Goal: Use online tool/utility: Utilize a website feature to perform a specific function

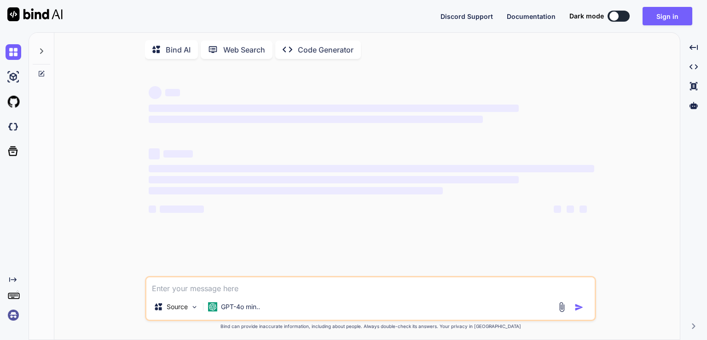
click at [233, 290] on textarea at bounding box center [370, 285] width 449 height 17
type textarea "Technology will be used, html , css, framework like tailwind, and custom js or …"
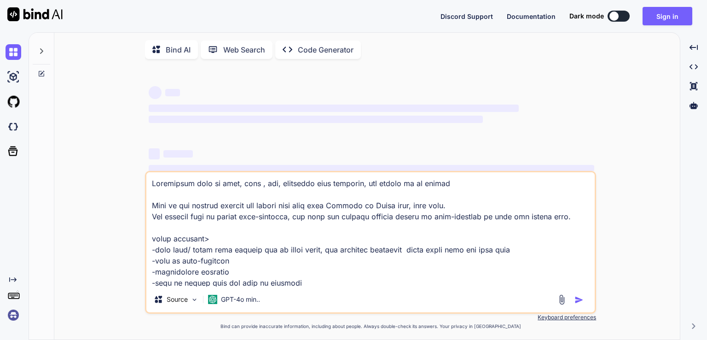
scroll to position [355, 0]
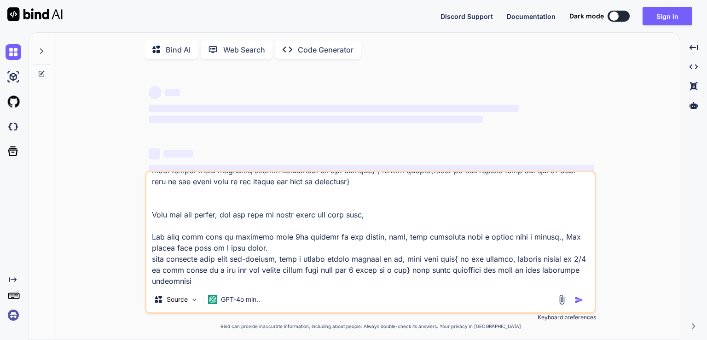
type textarea "x"
type textarea "Technology will be used, html , css, framework like tailwind, and custom js or …"
type textarea "x"
type textarea "Technology will be used, html , css, framework like tailwind, and custom js or …"
type textarea "x"
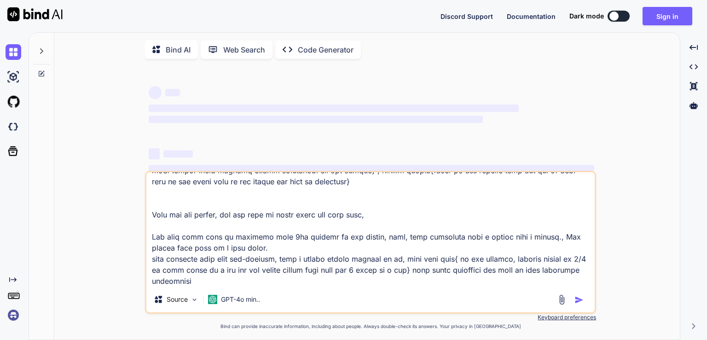
type textarea "Technology will be used, html , css, framework like tailwind, and custom js or …"
type textarea "x"
type textarea "Technology will be used, html , css, framework like tailwind, and custom js or …"
type textarea "x"
type textarea "Technology will be used, html , css, framework like tailwind, and custom js or …"
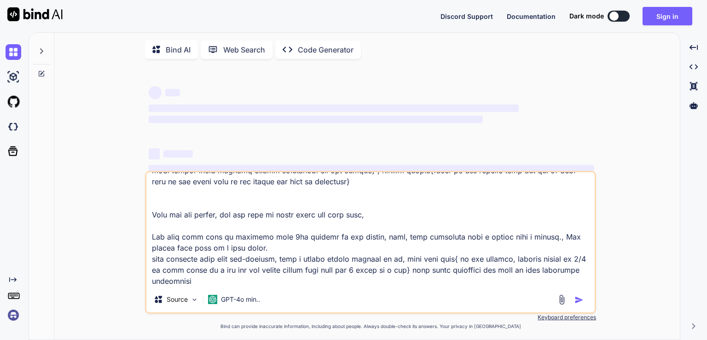
type textarea "x"
type textarea "Technology will be used, html , css, framework like tailwind, and custom js or …"
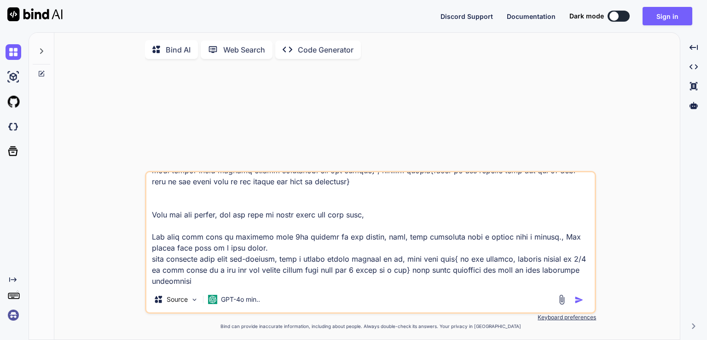
click at [309, 285] on textarea at bounding box center [370, 229] width 449 height 114
click at [244, 300] on p "GPT-4o min.." at bounding box center [240, 299] width 39 height 9
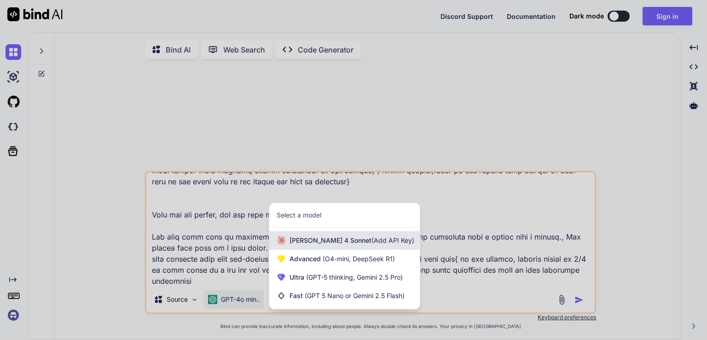
click at [344, 245] on span "[PERSON_NAME] 4 Sonnet (Add API Key)" at bounding box center [352, 240] width 125 height 9
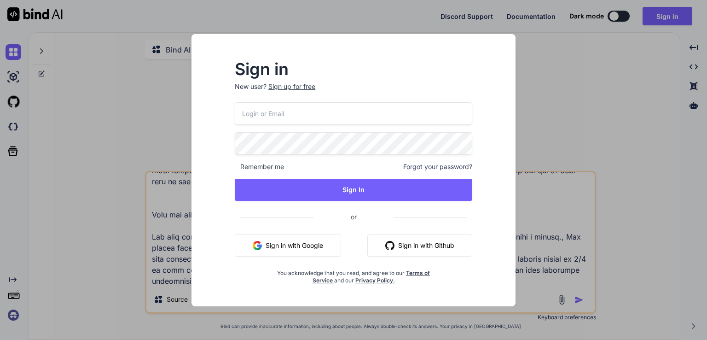
click at [321, 113] on input "email" at bounding box center [354, 113] width 238 height 23
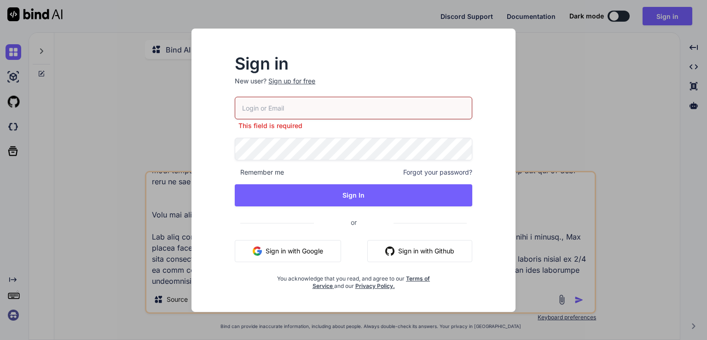
click at [297, 246] on button "Sign in with Google" at bounding box center [288, 251] width 106 height 22
click at [280, 252] on button "Sign in with Google" at bounding box center [288, 251] width 106 height 22
click at [598, 69] on div "Sign in New user? Sign up for free This field is required Remember me Forgot yo…" at bounding box center [353, 170] width 707 height 340
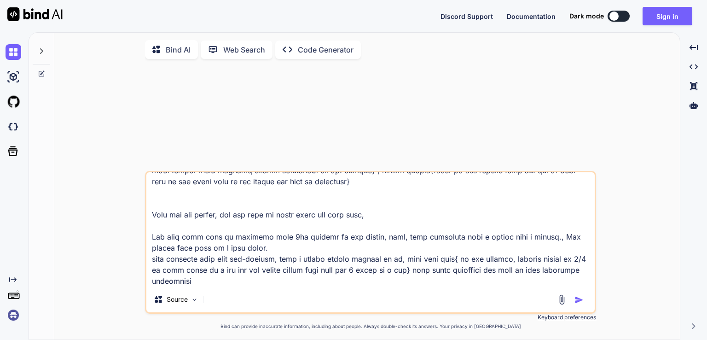
click at [422, 280] on textarea at bounding box center [370, 229] width 449 height 114
click at [578, 298] on img "button" at bounding box center [579, 299] width 9 height 9
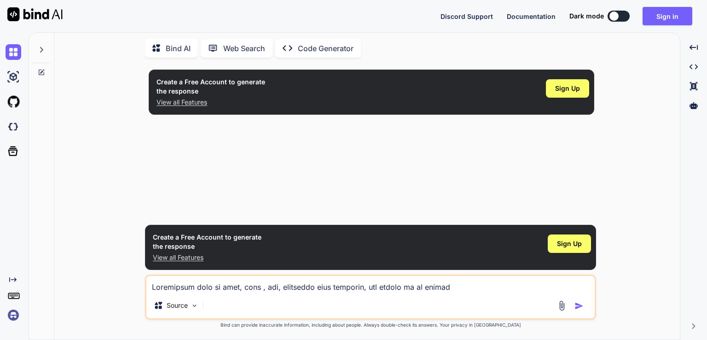
scroll to position [0, 0]
click at [204, 306] on div "Source" at bounding box center [370, 307] width 449 height 22
click at [197, 306] on img at bounding box center [195, 306] width 8 height 8
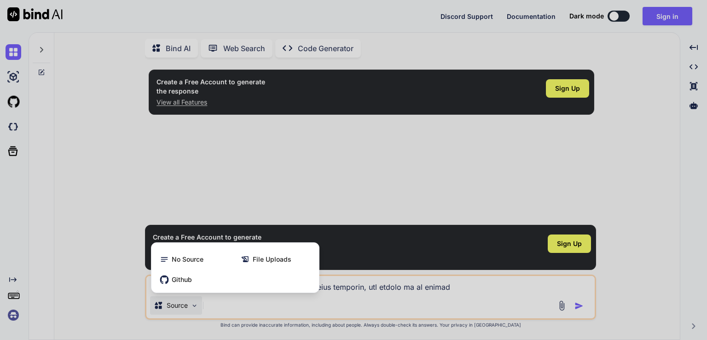
click at [245, 157] on div at bounding box center [353, 170] width 707 height 340
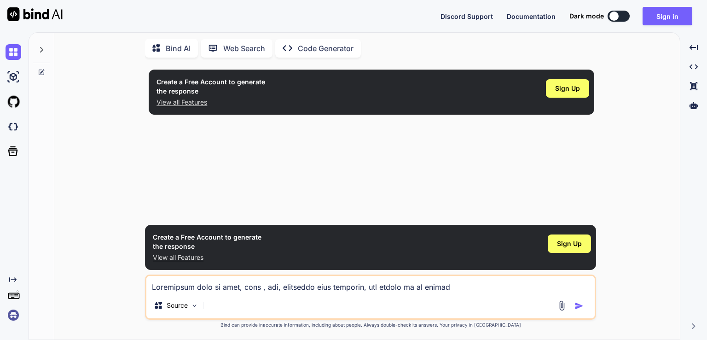
click at [238, 53] on div "Web Search" at bounding box center [237, 48] width 72 height 18
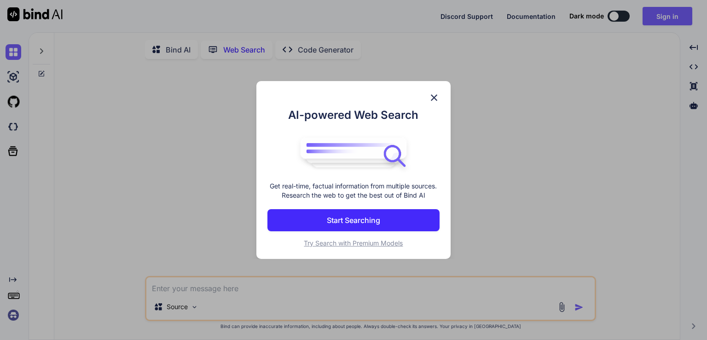
scroll to position [3, 0]
click at [357, 221] on p "Start Searching" at bounding box center [353, 220] width 53 height 11
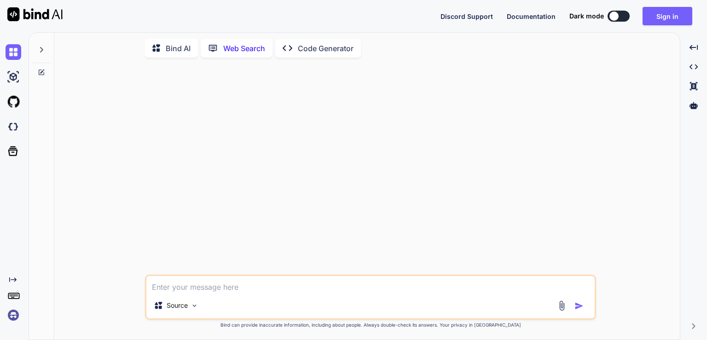
click at [180, 47] on p "Bind AI" at bounding box center [178, 48] width 25 height 11
click at [245, 310] on p "GPT-4o min.." at bounding box center [240, 306] width 39 height 9
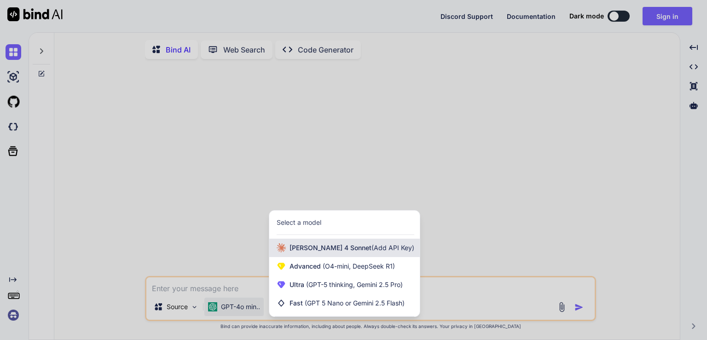
click at [372, 249] on span "(Add API Key)" at bounding box center [393, 248] width 43 height 8
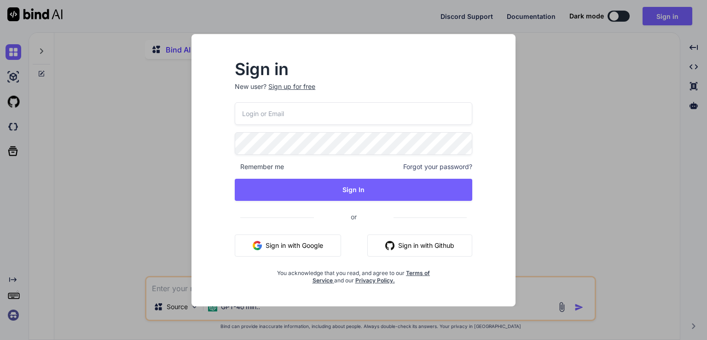
click at [317, 245] on button "Sign in with Google" at bounding box center [288, 245] width 106 height 22
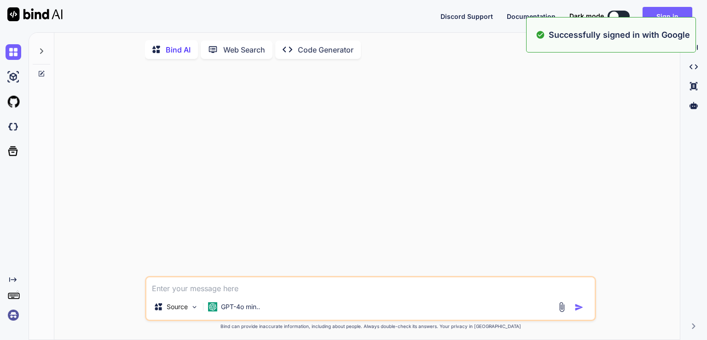
click at [267, 284] on textarea at bounding box center [370, 285] width 449 height 17
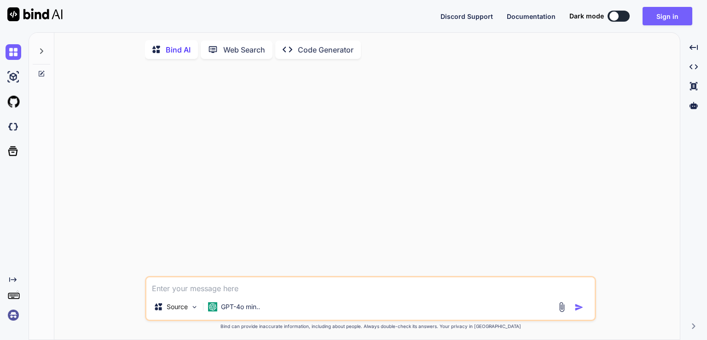
paste textarea "Technology will be used, html , css, framework like tailwind, and custom js or …"
type textarea "x"
type textarea "Technology will be used, html , css, framework like tailwind, and custom js or …"
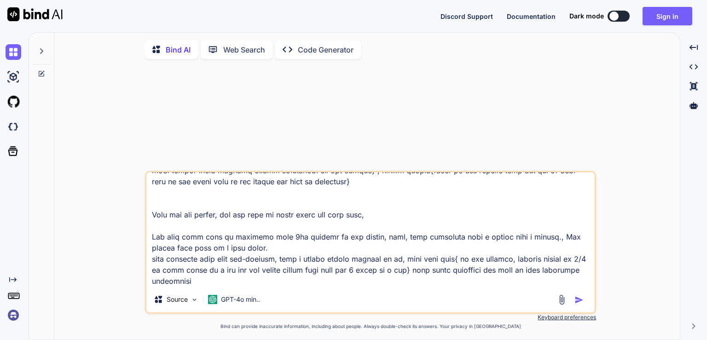
type textarea "x"
type textarea "Technology will be used, html , css, framework like tailwind, and custom js or …"
type textarea "x"
type textarea "Technology will be used, html , css, framework like tailwind, and custom js or …"
type textarea "x"
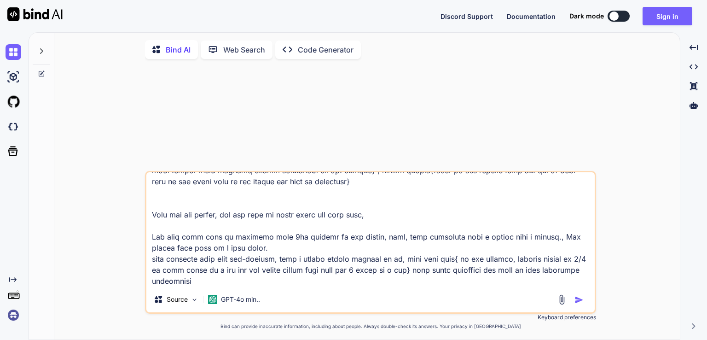
scroll to position [311, 0]
type textarea "Technology will be used, html , css, framework like tailwind, and custom js or …"
click at [251, 301] on p "GPT-4o min.." at bounding box center [240, 299] width 39 height 9
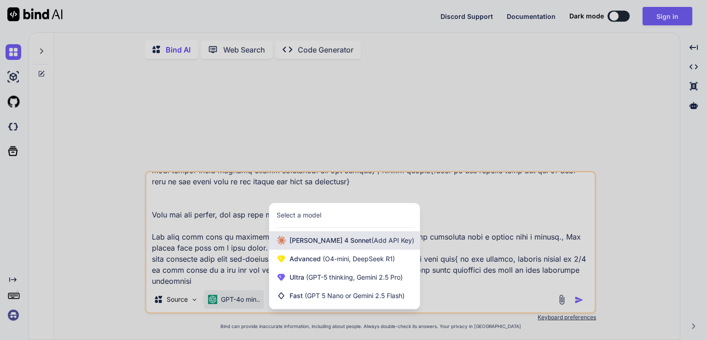
click at [372, 241] on span "(Add API Key)" at bounding box center [393, 240] width 43 height 8
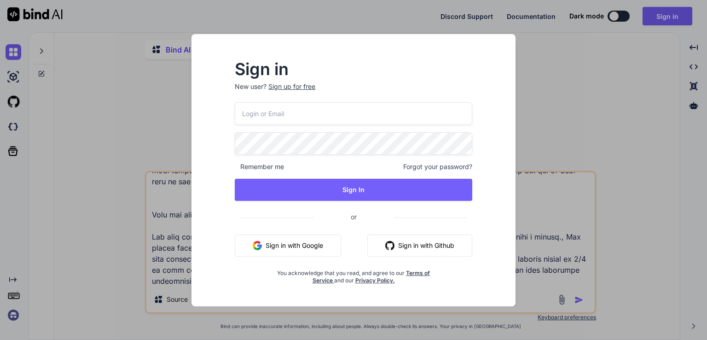
click at [593, 109] on div "Sign in New user? Sign up for free Remember me Forgot your password? Sign In or…" at bounding box center [353, 170] width 707 height 340
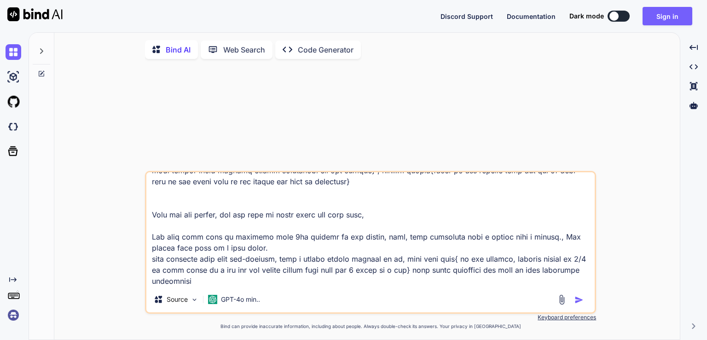
click at [582, 302] on img "button" at bounding box center [579, 299] width 9 height 9
type textarea "x"
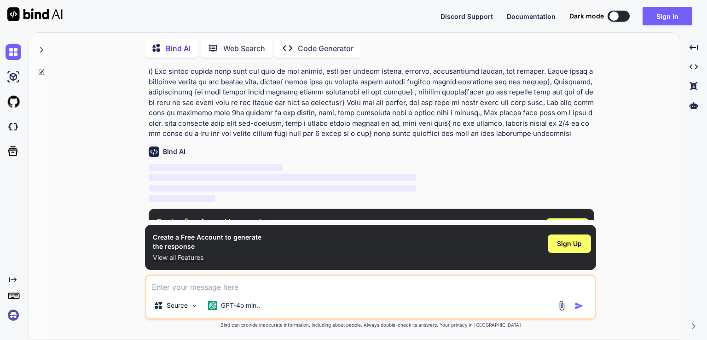
scroll to position [140, 0]
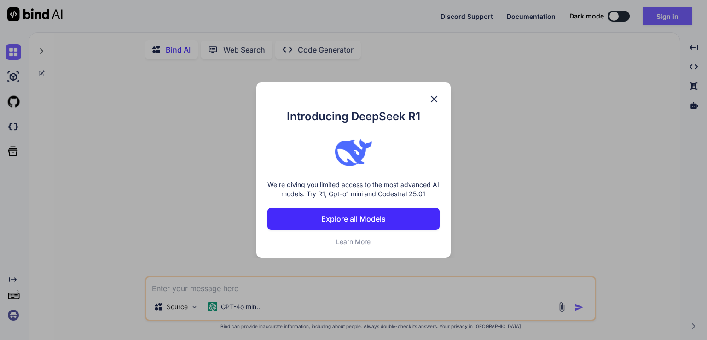
click at [430, 98] on img at bounding box center [434, 98] width 11 height 11
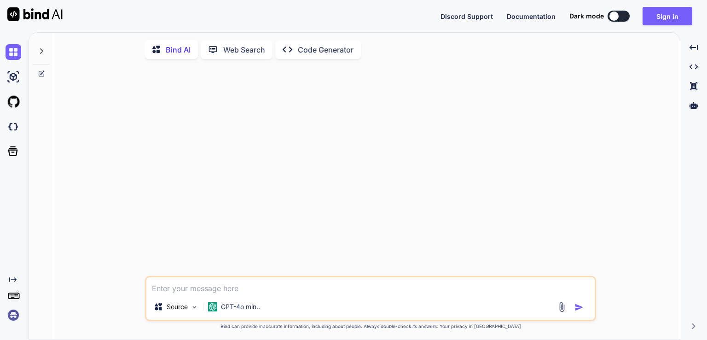
click at [291, 48] on icon at bounding box center [288, 50] width 10 height 6
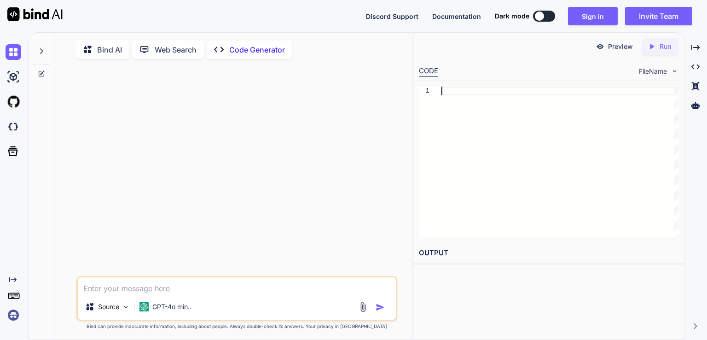
click at [465, 110] on div at bounding box center [560, 162] width 237 height 150
click at [231, 293] on textarea at bounding box center [237, 285] width 318 height 17
paste textarea "Technology will be used, html , css, framework like tailwind, and custom js or …"
type textarea "x"
type textarea "Technology will be used, html , css, framework like tailwind, and custom js or …"
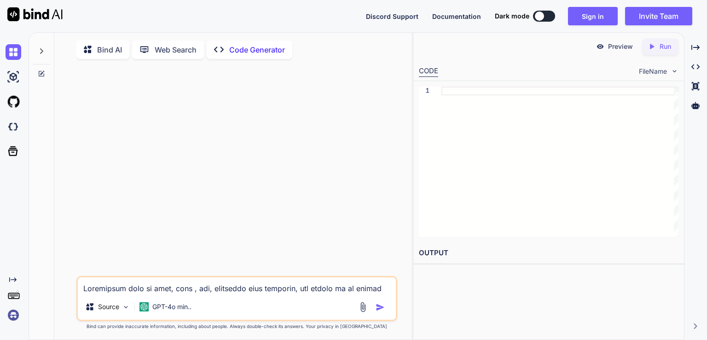
scroll to position [421, 0]
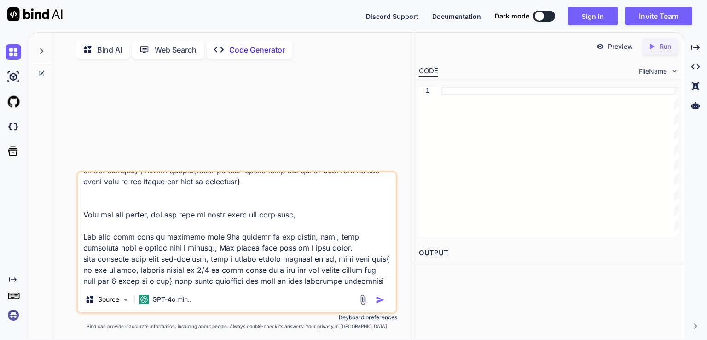
type textarea "x"
type textarea "Technology will be used, html , css, framework like tailwind, and custom js or …"
type textarea "x"
type textarea "Technology will be used, html , css, framework like tailwind, and custom js or …"
type textarea "x"
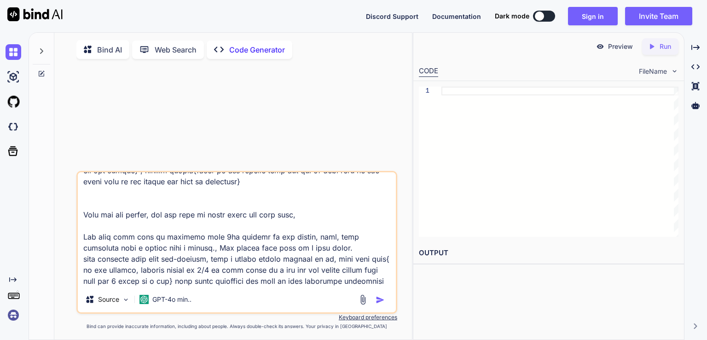
scroll to position [389, 0]
type textarea "Technology will be used, html , css, framework like tailwind, and custom js or …"
drag, startPoint x: 377, startPoint y: 308, endPoint x: 379, endPoint y: 300, distance: 8.2
click at [378, 304] on div "Source GPT-4o min.." at bounding box center [236, 242] width 321 height 143
click at [382, 296] on div at bounding box center [373, 299] width 31 height 11
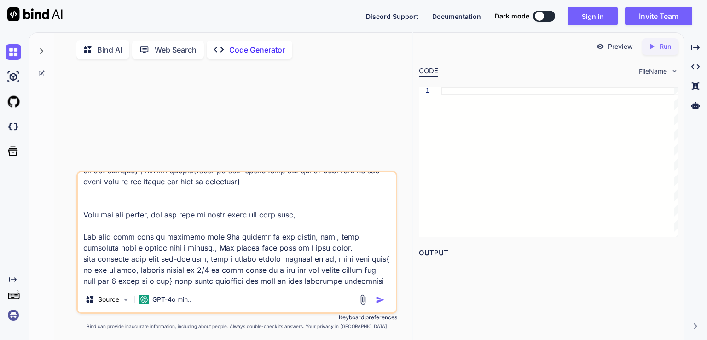
click at [382, 297] on img "button" at bounding box center [380, 299] width 9 height 9
type textarea "x"
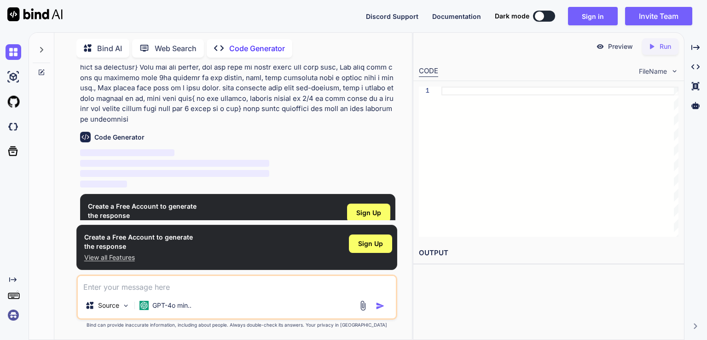
scroll to position [203, 0]
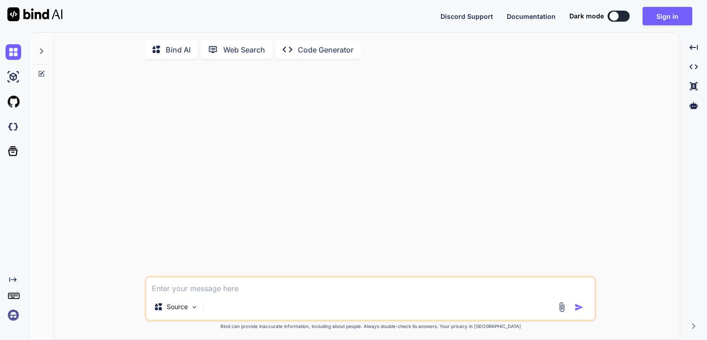
type textarea "x"
